Goal: Information Seeking & Learning: Check status

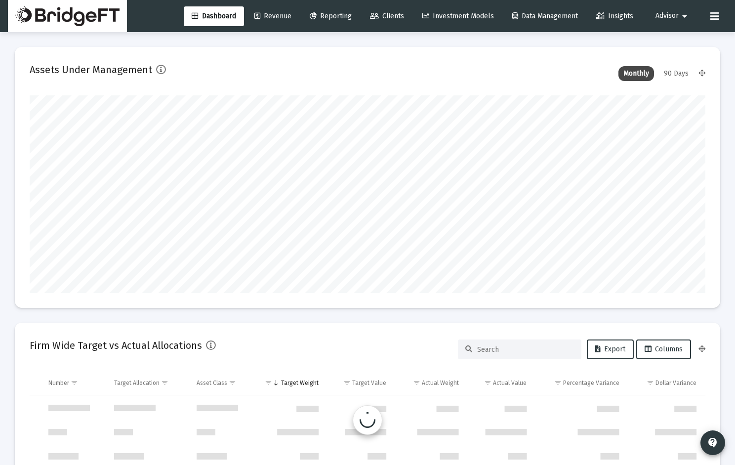
scroll to position [949, 0]
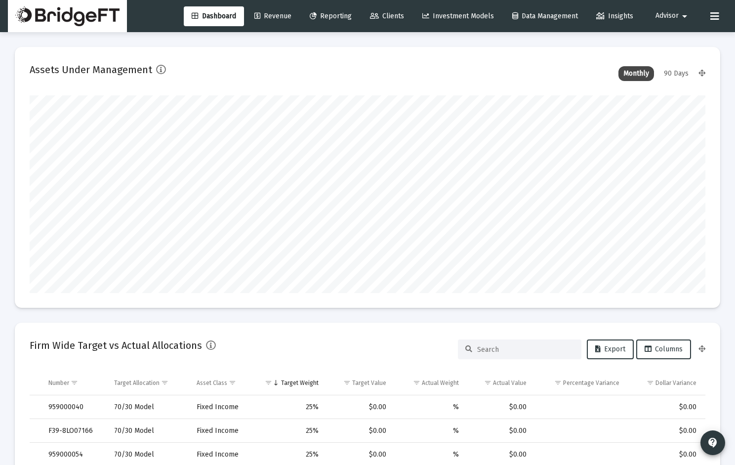
type input "[DATE]"
click at [391, 22] on link "Clients" at bounding box center [387, 16] width 50 height 20
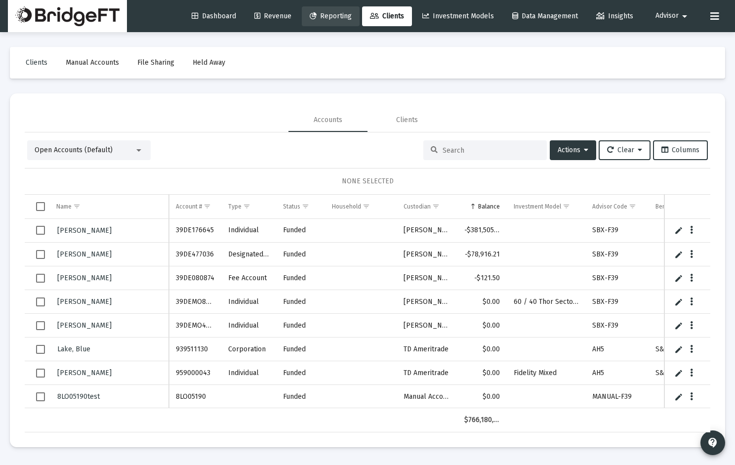
click at [329, 18] on span "Reporting" at bounding box center [331, 16] width 42 height 8
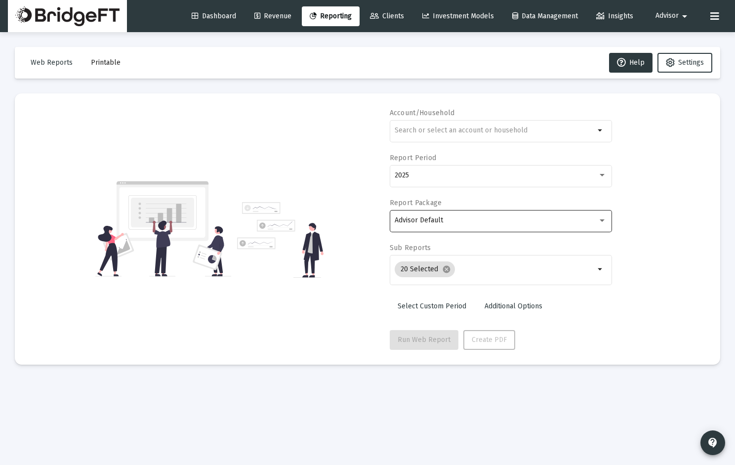
click at [600, 209] on div "Advisor Default" at bounding box center [501, 220] width 212 height 24
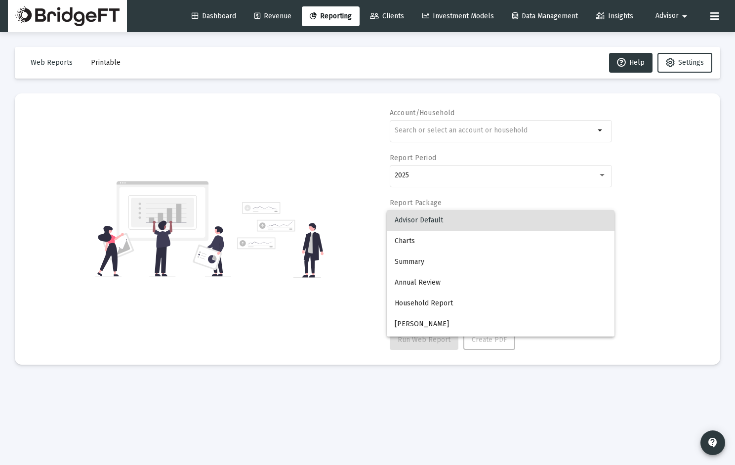
click at [663, 211] on div at bounding box center [367, 232] width 735 height 465
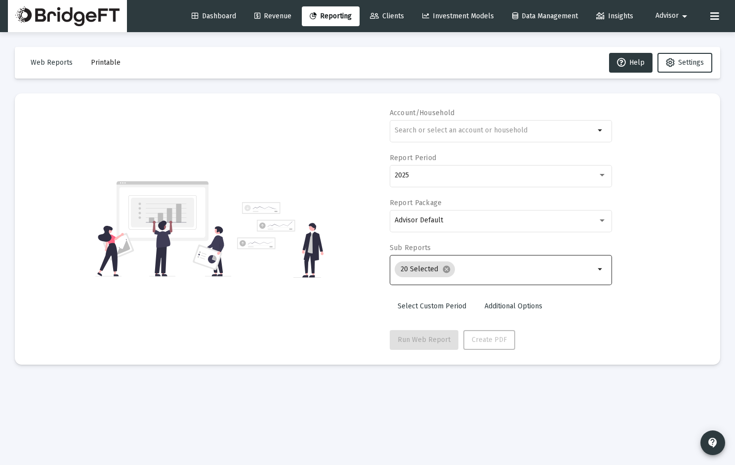
click at [606, 267] on mat-icon "arrow_drop_down" at bounding box center [601, 269] width 12 height 12
click at [600, 269] on mat-icon "arrow_drop_down" at bounding box center [601, 269] width 12 height 12
click at [413, 271] on mat-chip "20 Selected cancel" at bounding box center [425, 269] width 60 height 16
click at [415, 271] on mat-chip "20 Selected cancel" at bounding box center [425, 269] width 60 height 16
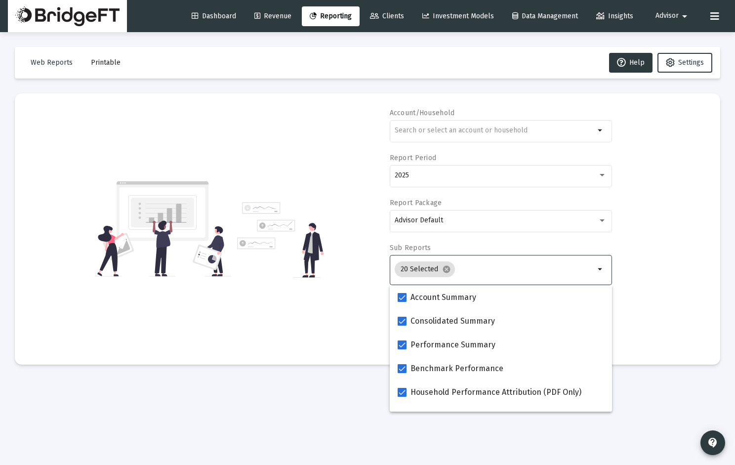
drag, startPoint x: 576, startPoint y: 270, endPoint x: 614, endPoint y: 273, distance: 38.6
click at [579, 271] on input "Selection" at bounding box center [527, 269] width 136 height 8
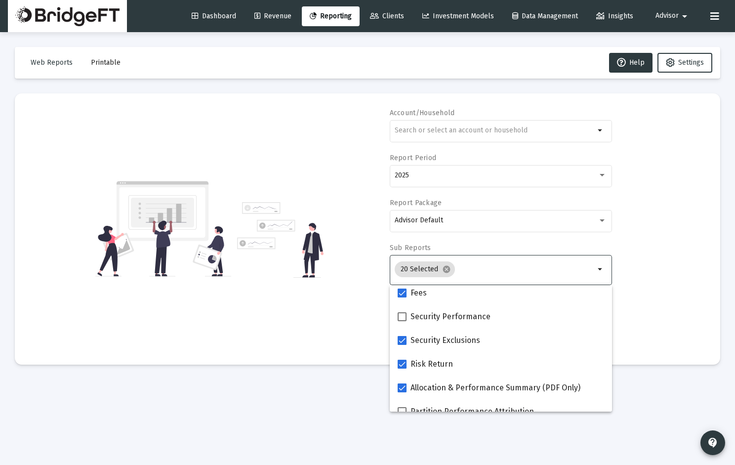
scroll to position [395, 0]
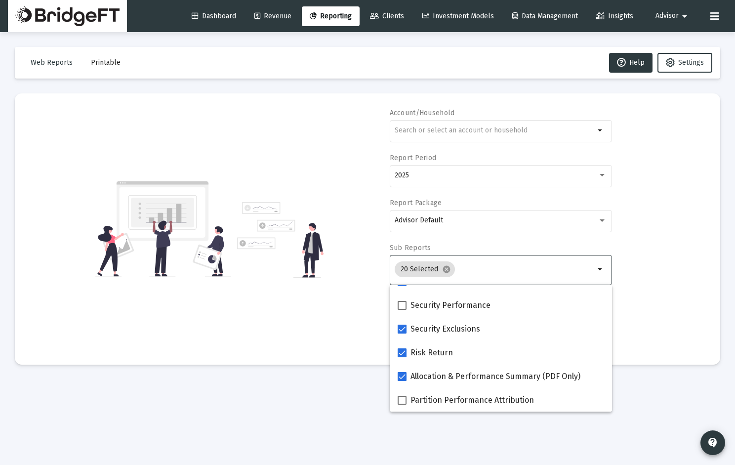
click at [646, 286] on div "Account/Household arrow_drop_down Report Period 2025 Report Package Advisor Def…" at bounding box center [368, 229] width 676 height 242
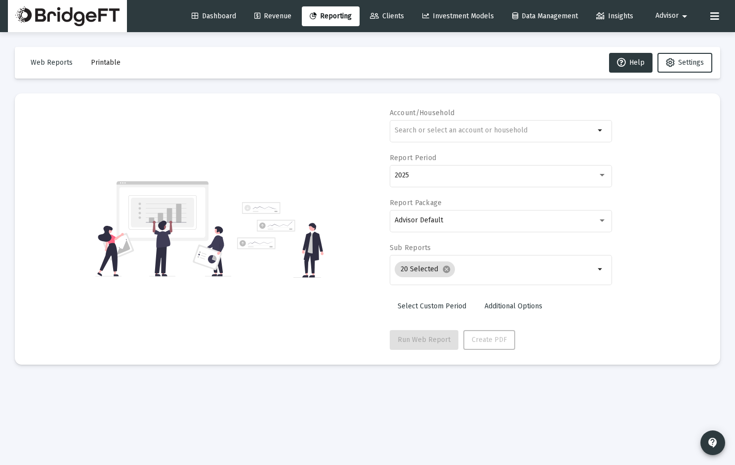
click at [270, 7] on link "Revenue" at bounding box center [273, 16] width 53 height 20
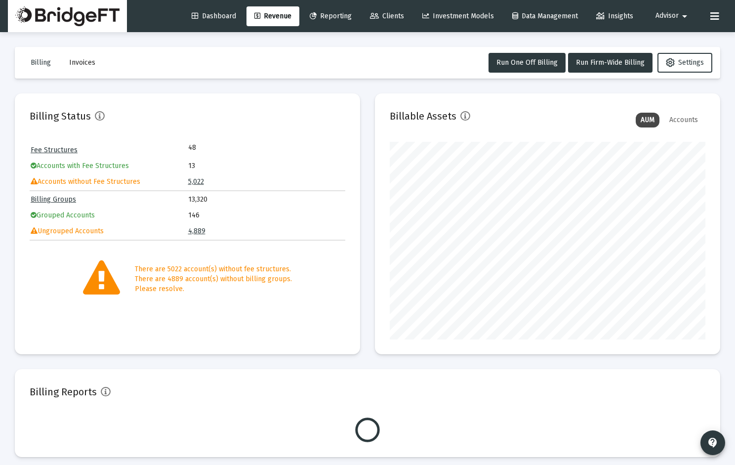
scroll to position [198, 316]
click at [315, 16] on span "Reporting" at bounding box center [331, 16] width 42 height 8
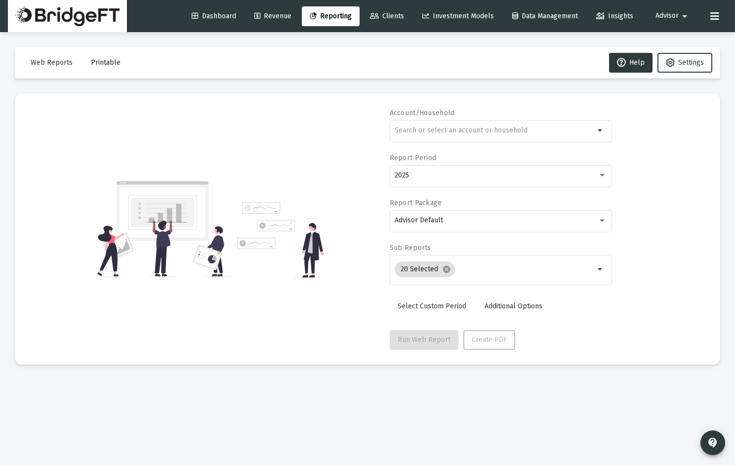
click at [192, 19] on icon at bounding box center [195, 16] width 7 height 7
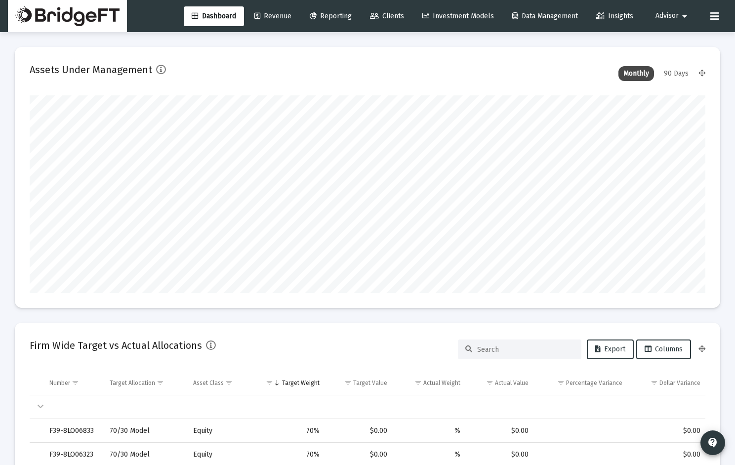
click at [680, 74] on div "90 Days" at bounding box center [676, 73] width 35 height 15
click at [700, 74] on icon at bounding box center [702, 73] width 7 height 7
click at [703, 73] on icon at bounding box center [702, 73] width 7 height 7
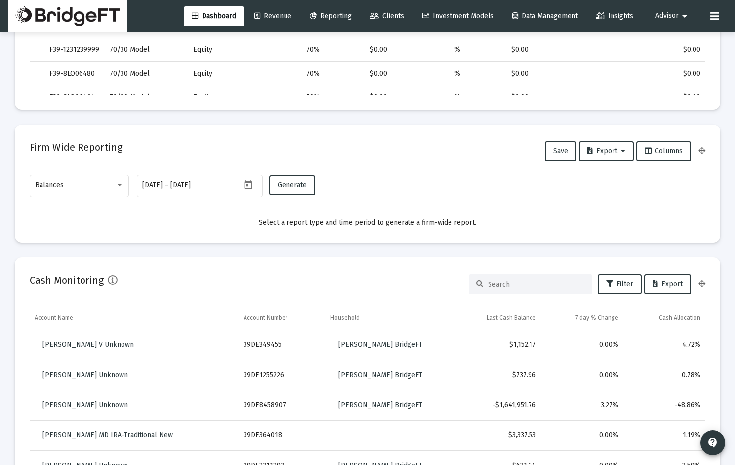
scroll to position [490, 0]
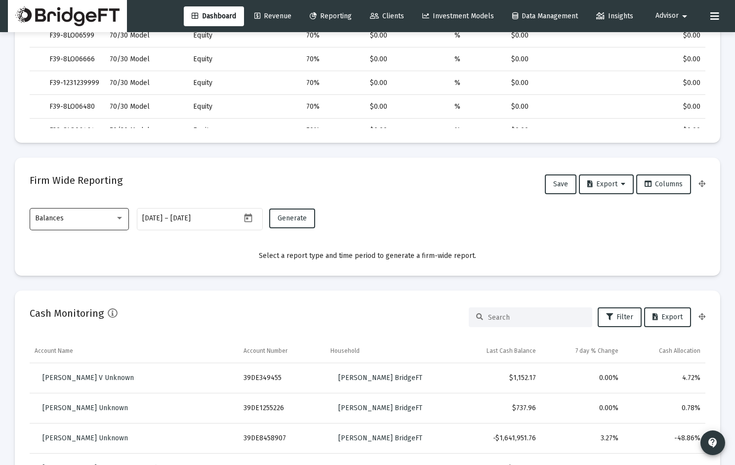
click at [121, 222] on div "Balances" at bounding box center [79, 218] width 89 height 24
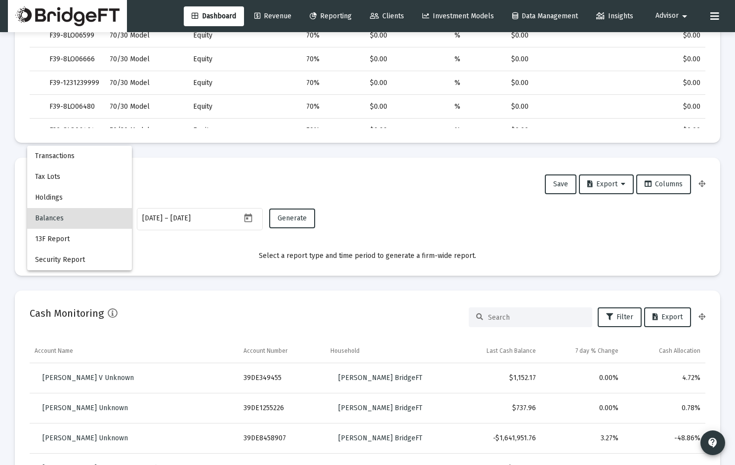
click at [456, 203] on div at bounding box center [367, 232] width 735 height 465
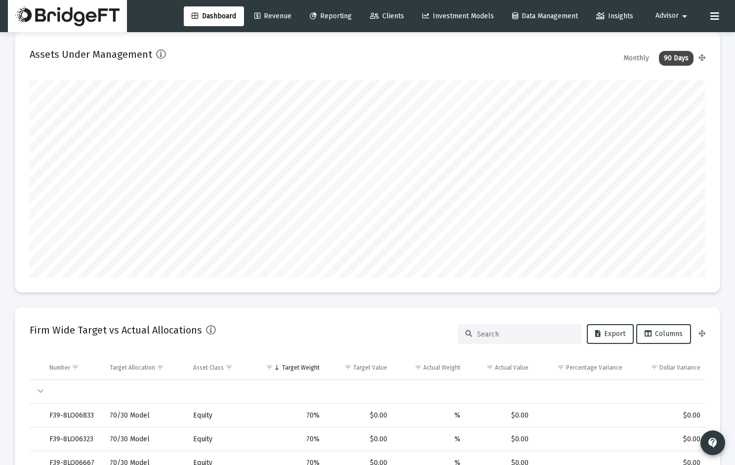
scroll to position [0, 0]
